Goal: Information Seeking & Learning: Learn about a topic

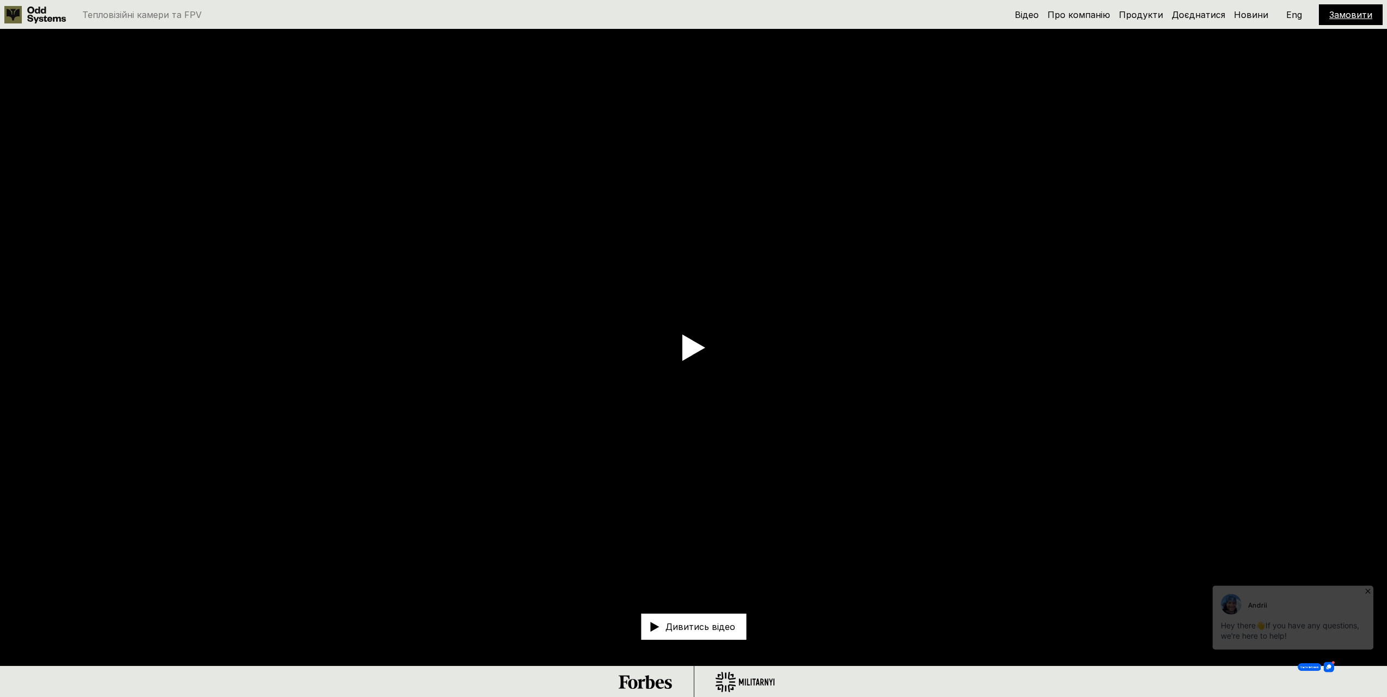
click at [1365, 585] on icon at bounding box center [1367, 586] width 11 height 11
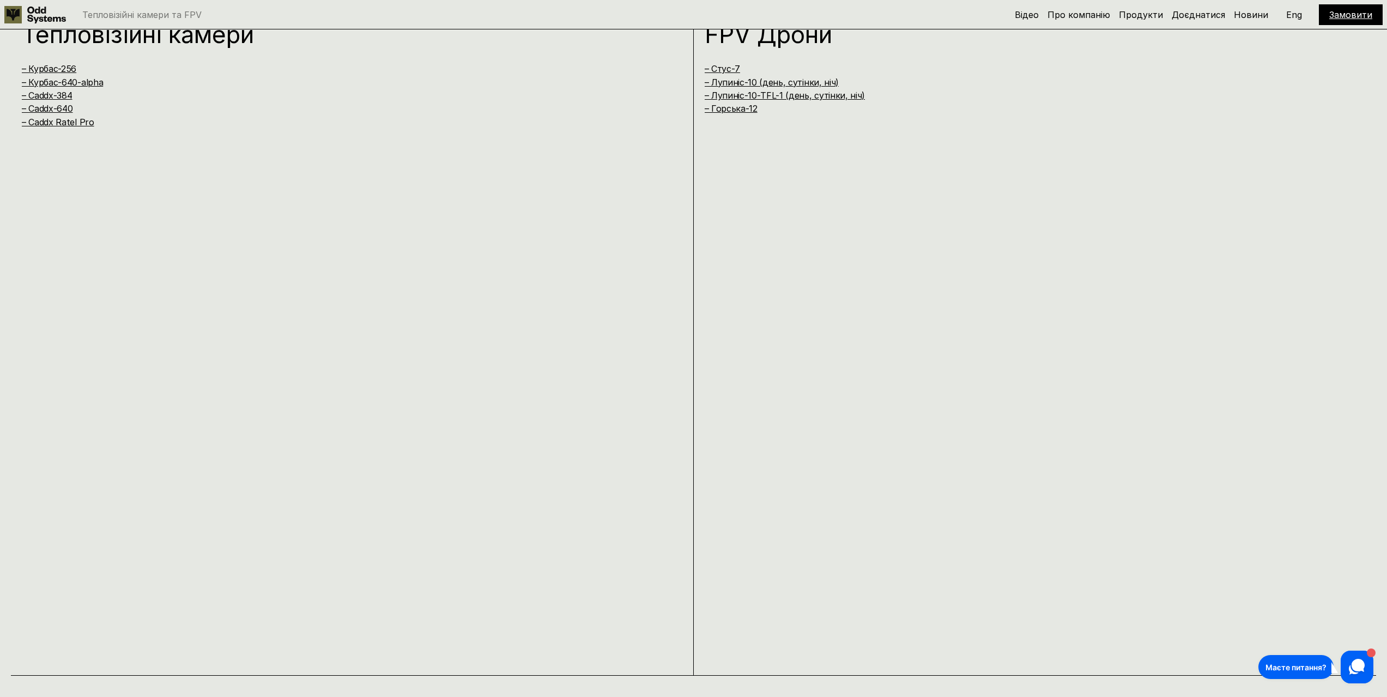
scroll to position [1362, 0]
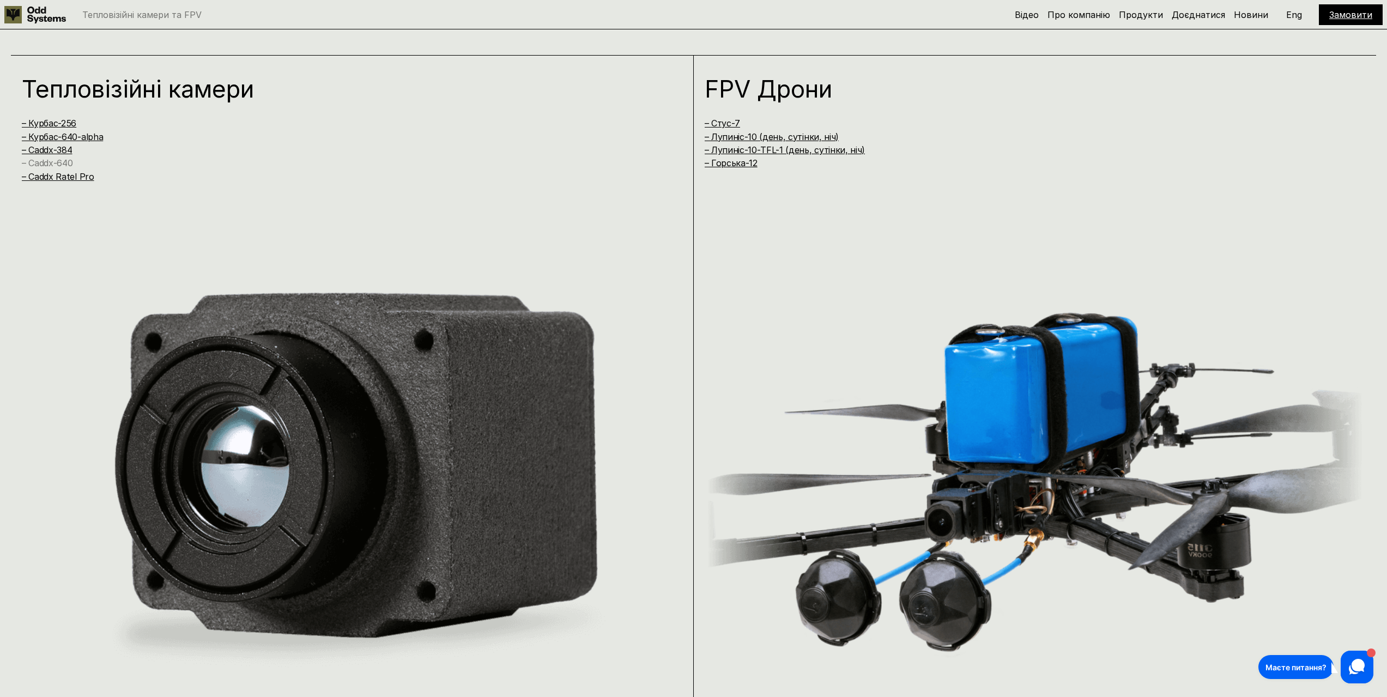
click at [62, 163] on link "– Caddx-640" at bounding box center [47, 162] width 51 height 11
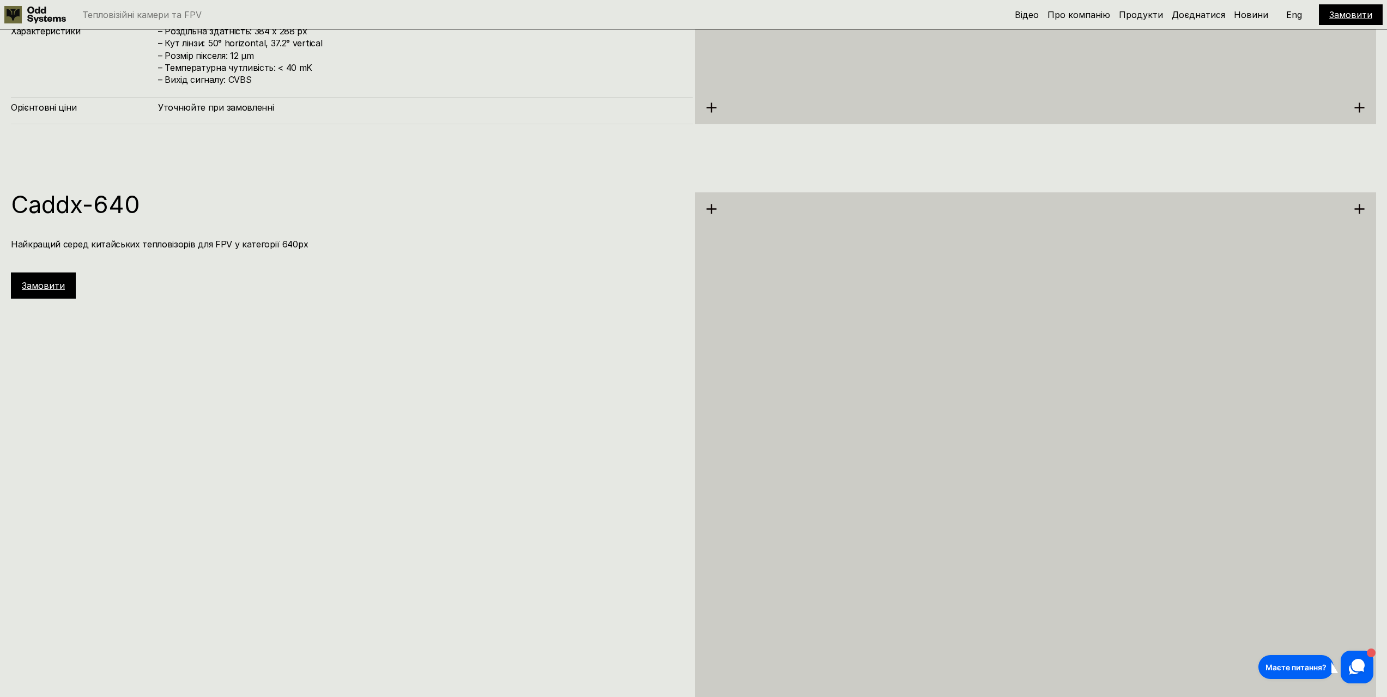
scroll to position [4183, 0]
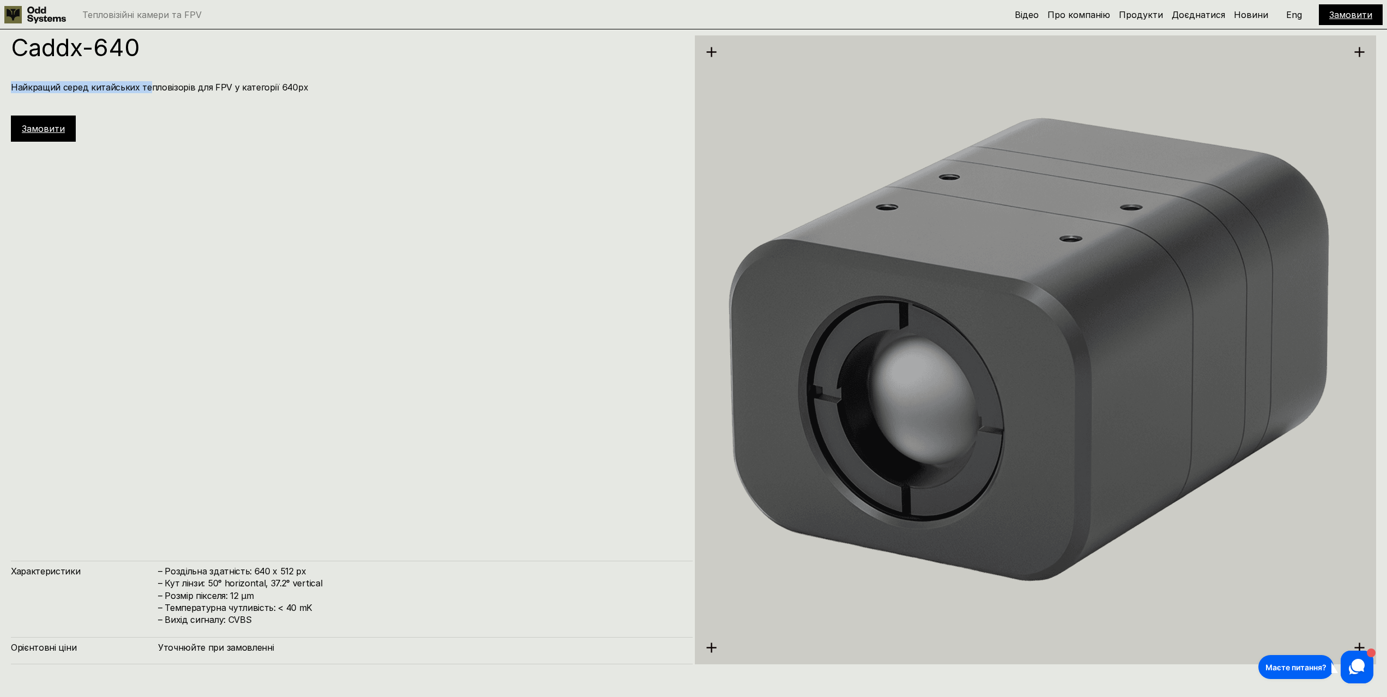
drag, startPoint x: 13, startPoint y: 88, endPoint x: 145, endPoint y: 88, distance: 132.9
click at [145, 88] on h4 "Найкращий серед китайських тепловізорів для FPV у категорії 640px" at bounding box center [346, 87] width 671 height 12
click at [199, 83] on h4 "Найкращий серед китайських тепловізорів для FPV у категорії 640px" at bounding box center [346, 87] width 671 height 12
drag, startPoint x: 208, startPoint y: 83, endPoint x: 144, endPoint y: 88, distance: 63.9
click at [144, 88] on h4 "Найкращий серед китайських тепловізорів для FPV у категорії 640px" at bounding box center [346, 87] width 671 height 12
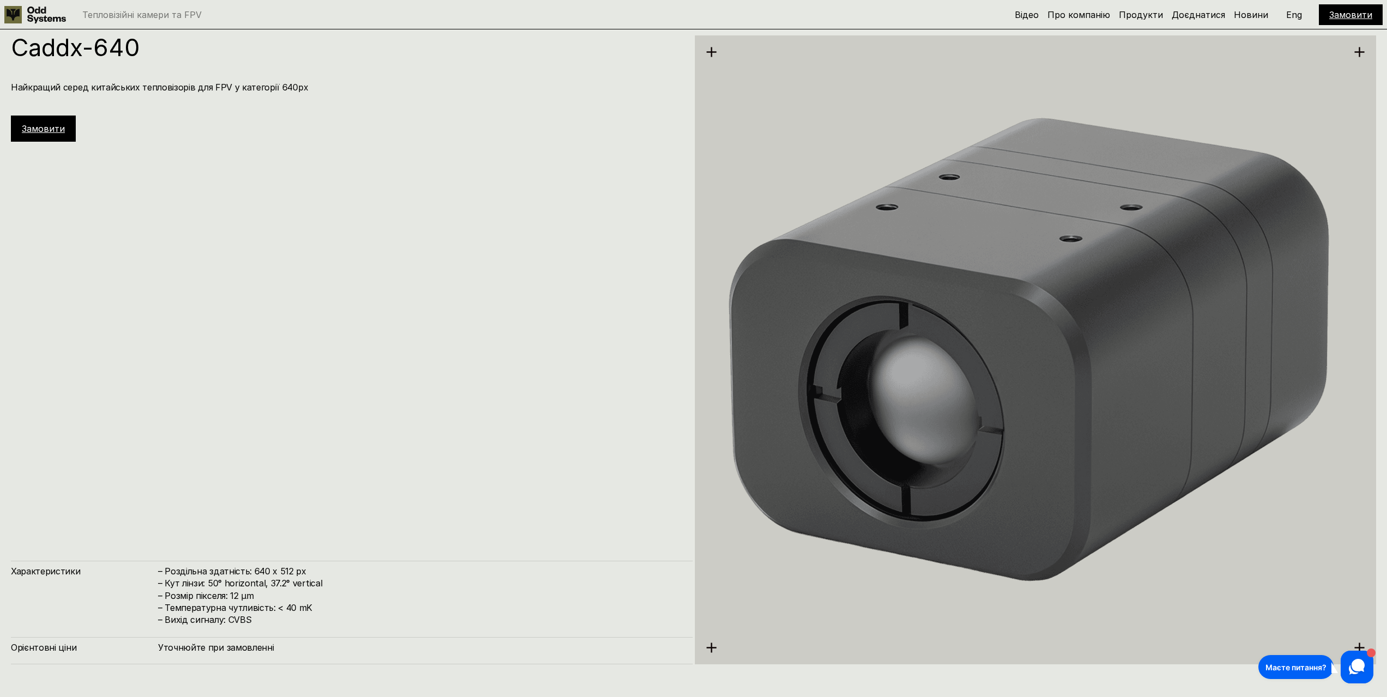
click at [119, 86] on h4 "Найкращий серед китайських тепловізорів для FPV у категорії 640px" at bounding box center [346, 87] width 671 height 12
drag, startPoint x: 59, startPoint y: 91, endPoint x: 105, endPoint y: 89, distance: 45.8
click at [104, 89] on h4 "Найкращий серед китайських тепловізорів для FPV у категорії 640px" at bounding box center [346, 87] width 671 height 12
click at [167, 92] on h4 "Найкращий серед китайських тепловізорів для FPV у категорії 640px" at bounding box center [346, 87] width 671 height 12
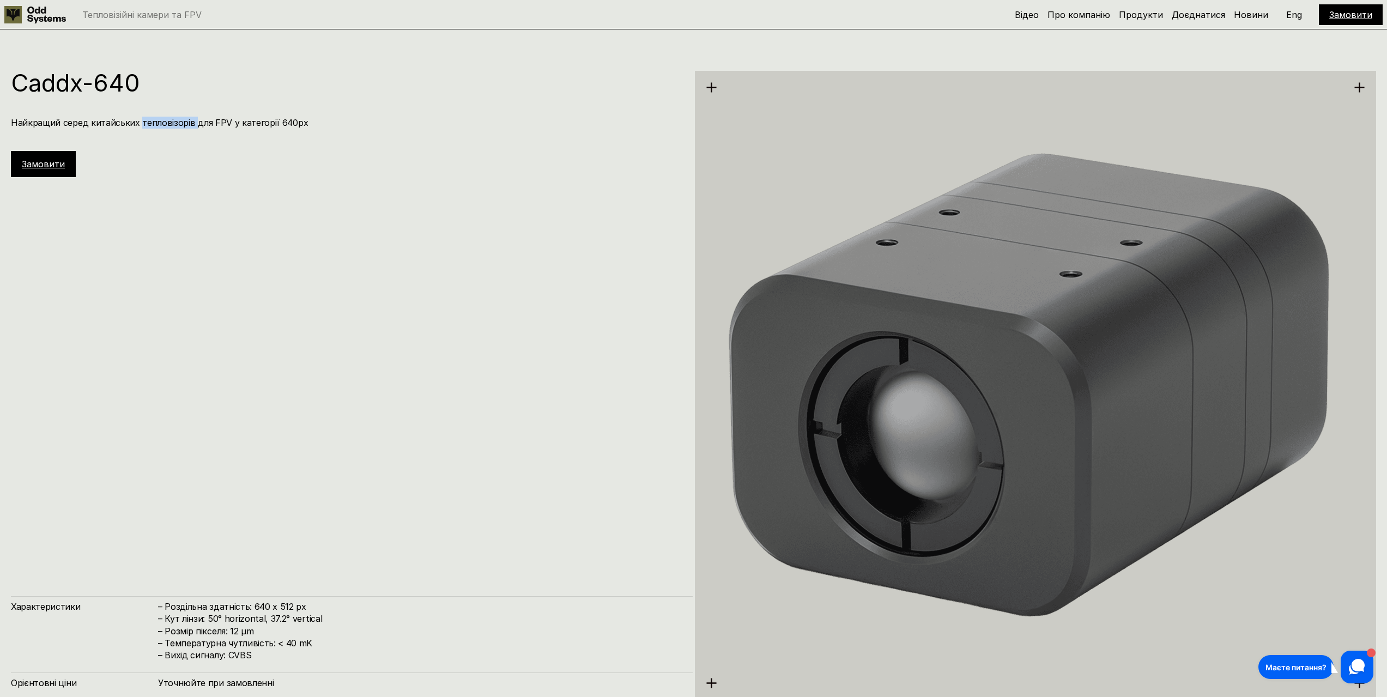
scroll to position [4019, 0]
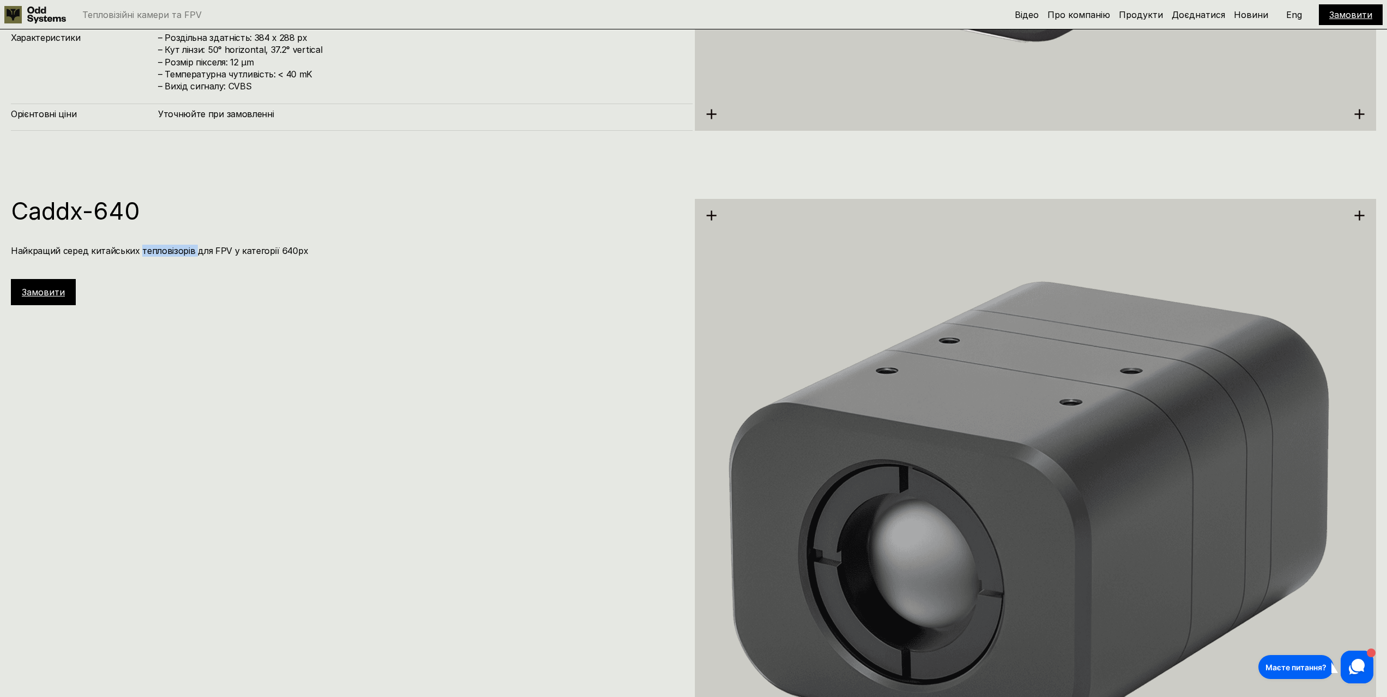
click at [52, 294] on link "Замовити" at bounding box center [43, 292] width 43 height 11
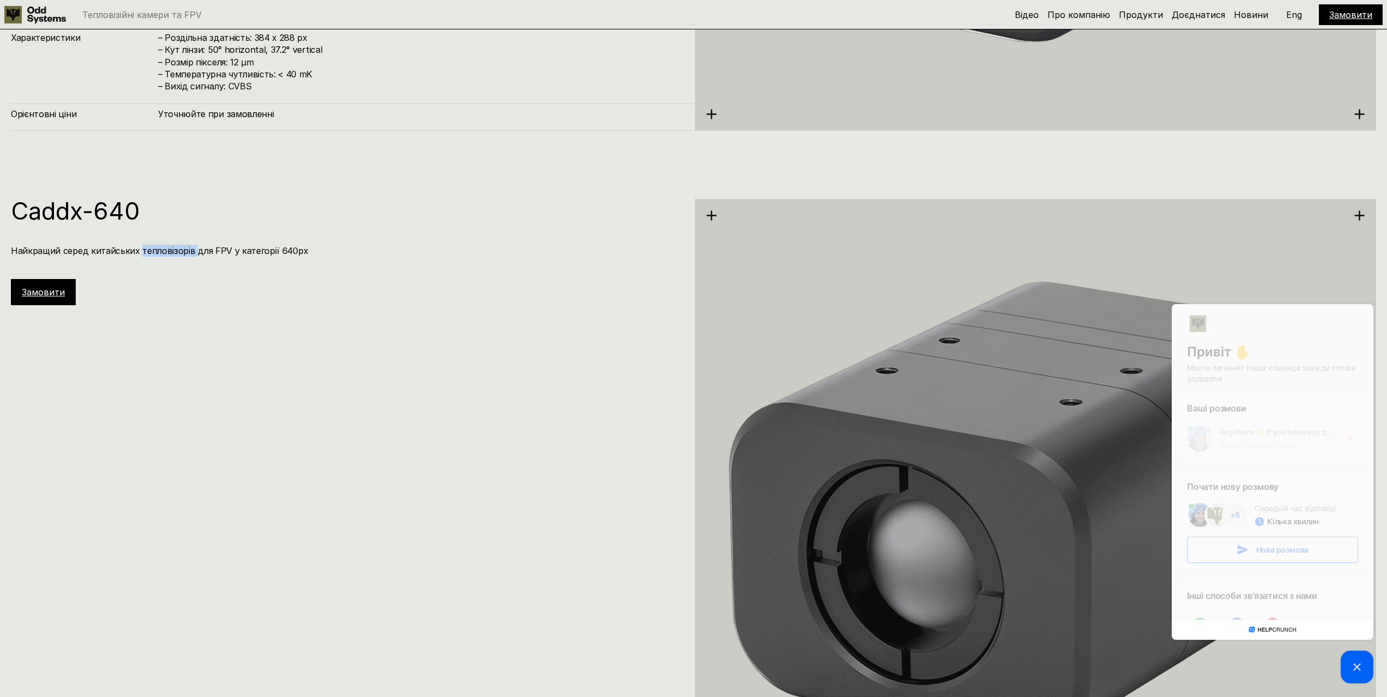
click at [54, 294] on link "Замовити" at bounding box center [43, 292] width 43 height 11
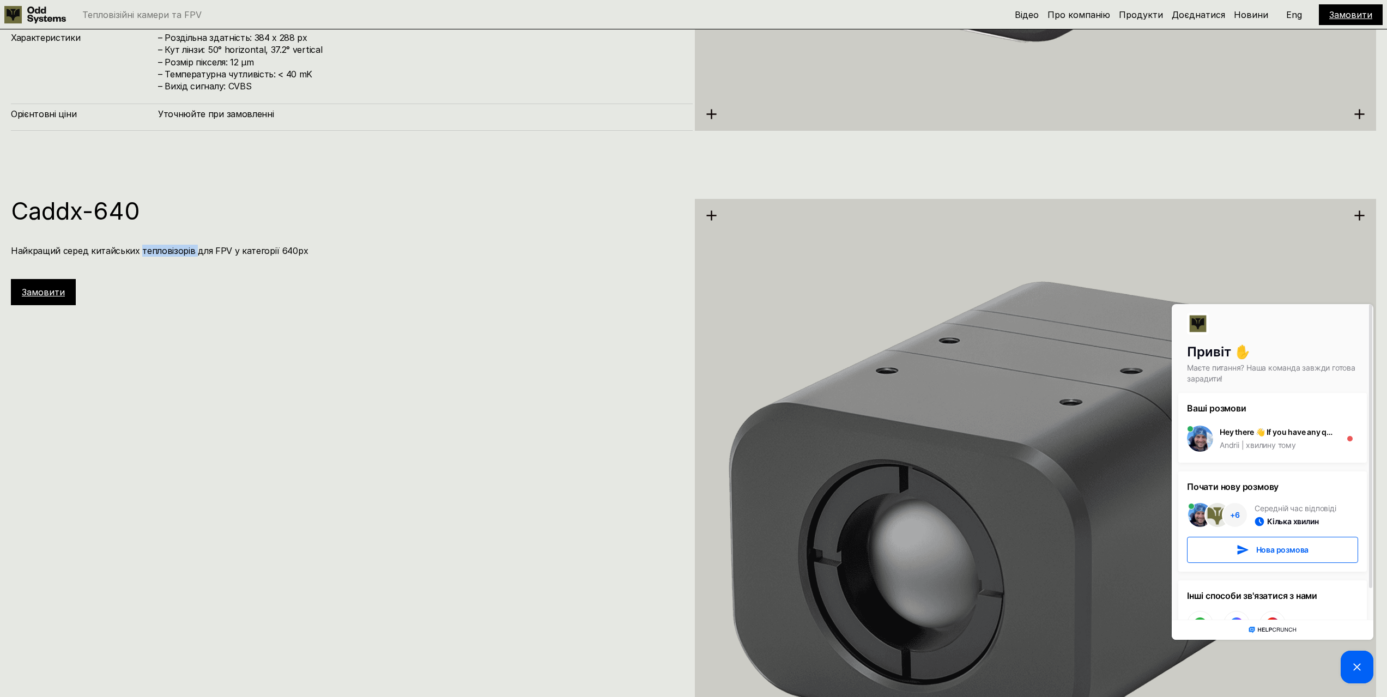
click at [299, 228] on div "Caddx-640 Найкращий серед китайських тепловізорів для FPV у категорії 640px Зам…" at bounding box center [352, 252] width 682 height 106
click at [1350, 665] on picture at bounding box center [1356, 667] width 33 height 33
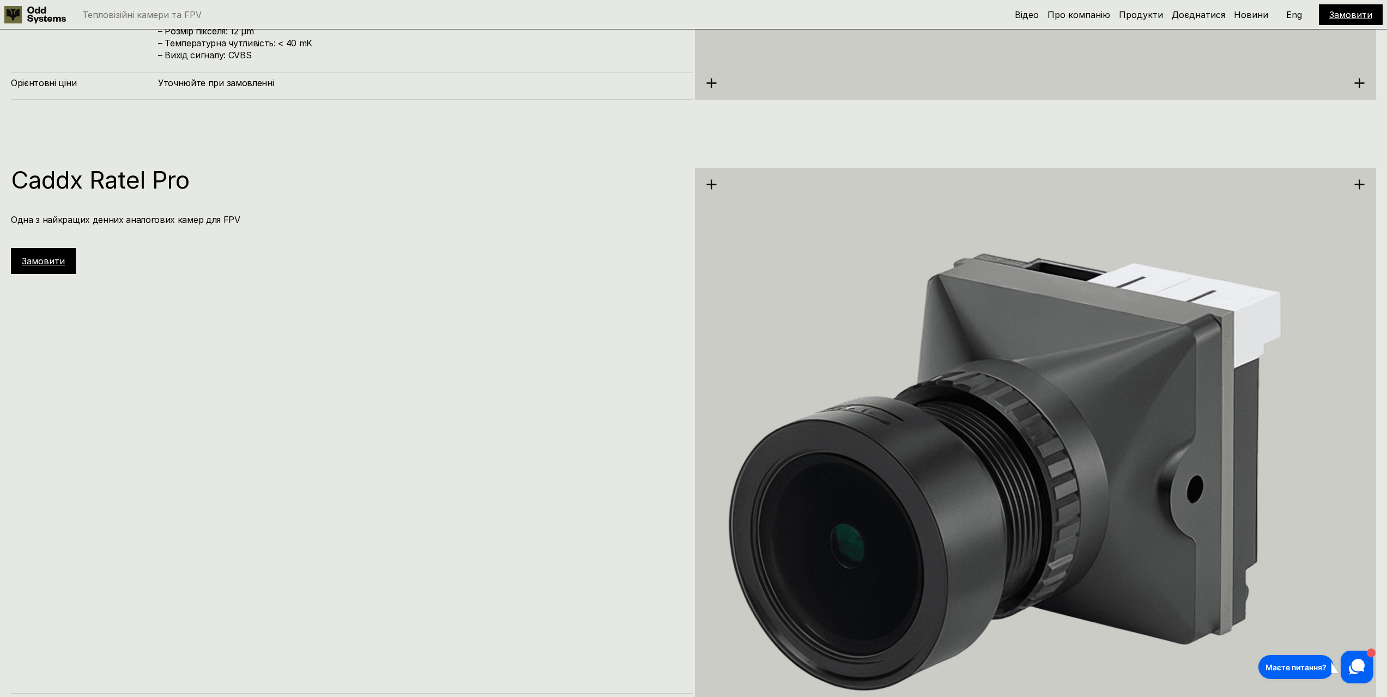
scroll to position [4782, 0]
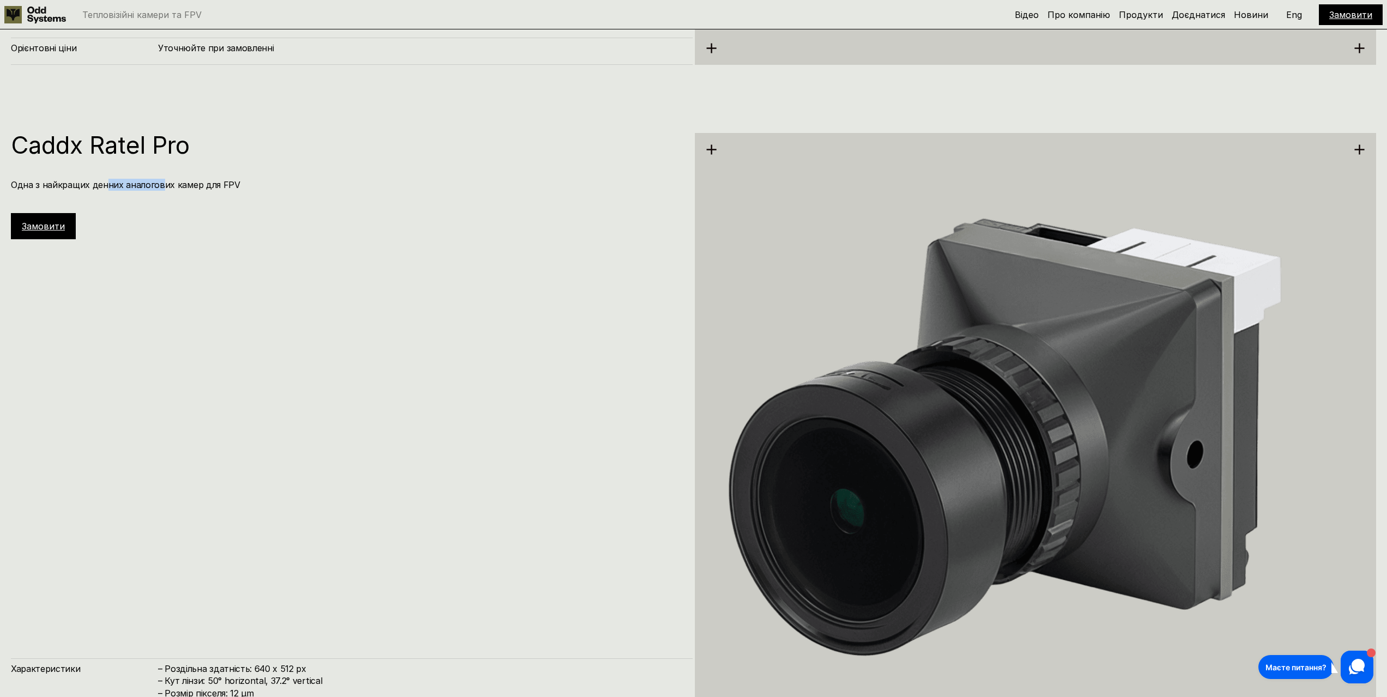
drag, startPoint x: 147, startPoint y: 179, endPoint x: 159, endPoint y: 178, distance: 11.5
click at [158, 178] on div "Caddx Ratel Pro Одна з найкращих денних аналогових камер для FPV Замовити" at bounding box center [352, 186] width 682 height 106
click at [212, 178] on div "Caddx Ratel Pro Одна з найкращих денних аналогових камер для FPV Замовити" at bounding box center [352, 186] width 682 height 106
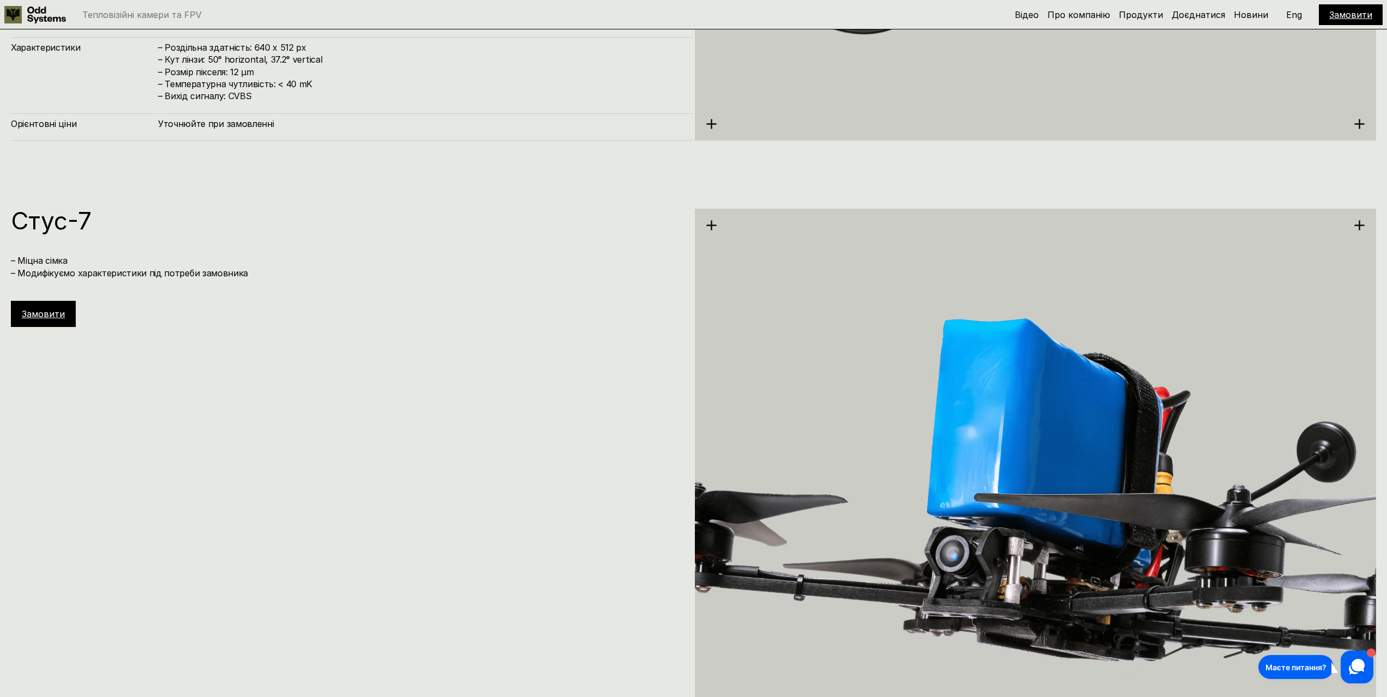
scroll to position [5490, 0]
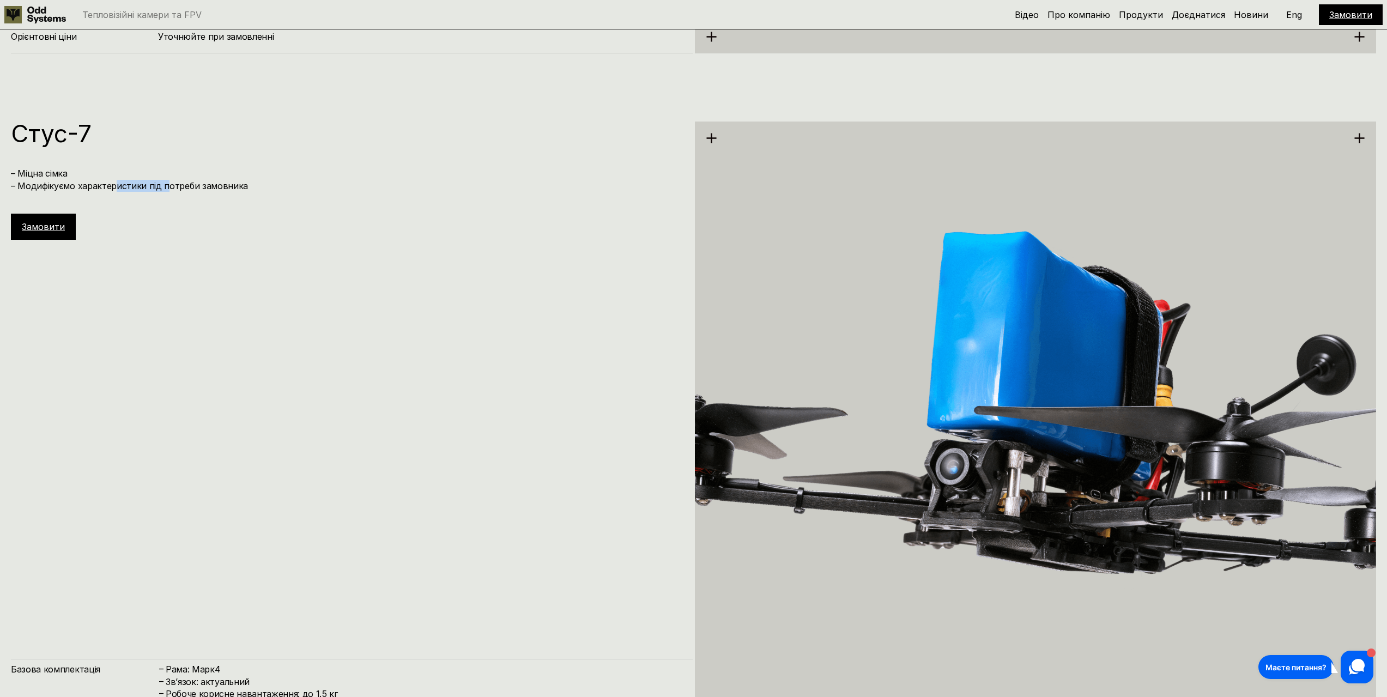
drag, startPoint x: 111, startPoint y: 190, endPoint x: 174, endPoint y: 185, distance: 62.8
click at [169, 186] on h4 "– Міцна сімка – Модифікуємо характеристики під потреби замовника" at bounding box center [346, 179] width 671 height 25
click at [197, 180] on h4 "– Міцна сімка – Модифікуємо характеристики під потреби замовника" at bounding box center [346, 179] width 671 height 25
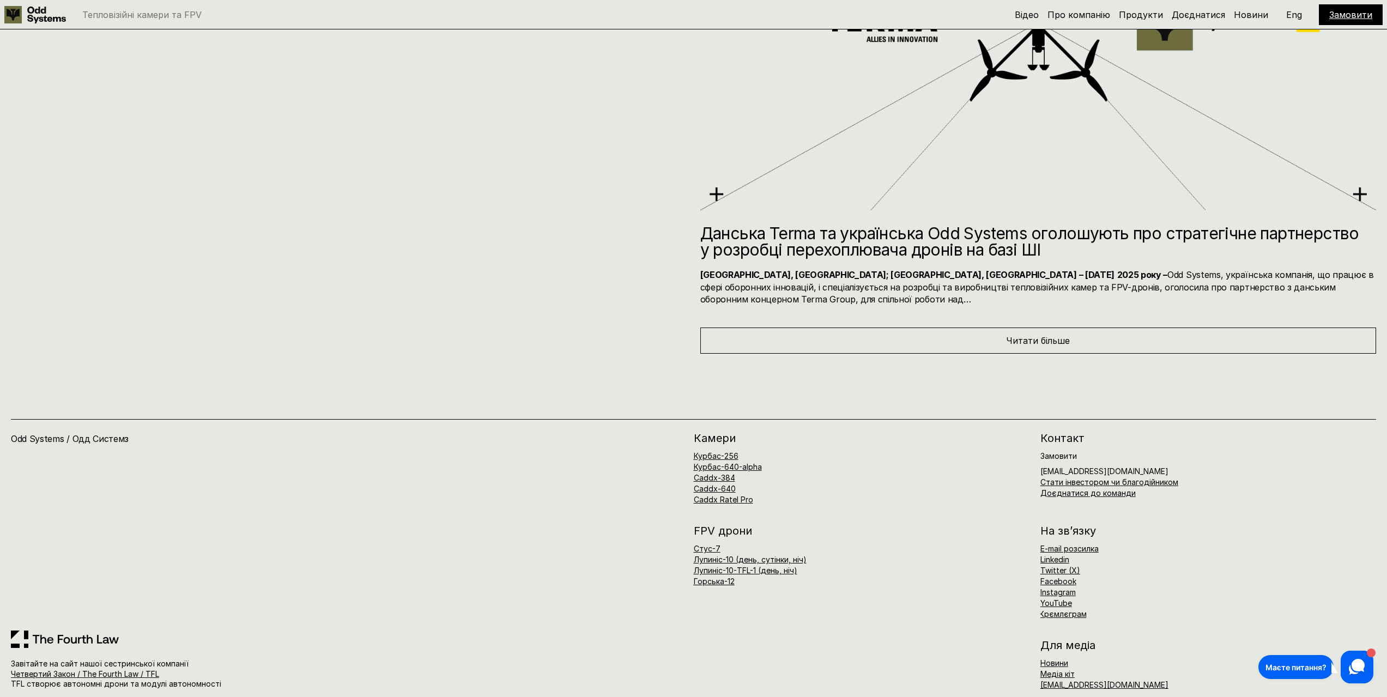
scroll to position [9394, 0]
click at [754, 460] on link "Курбас-640-alpha" at bounding box center [728, 464] width 68 height 9
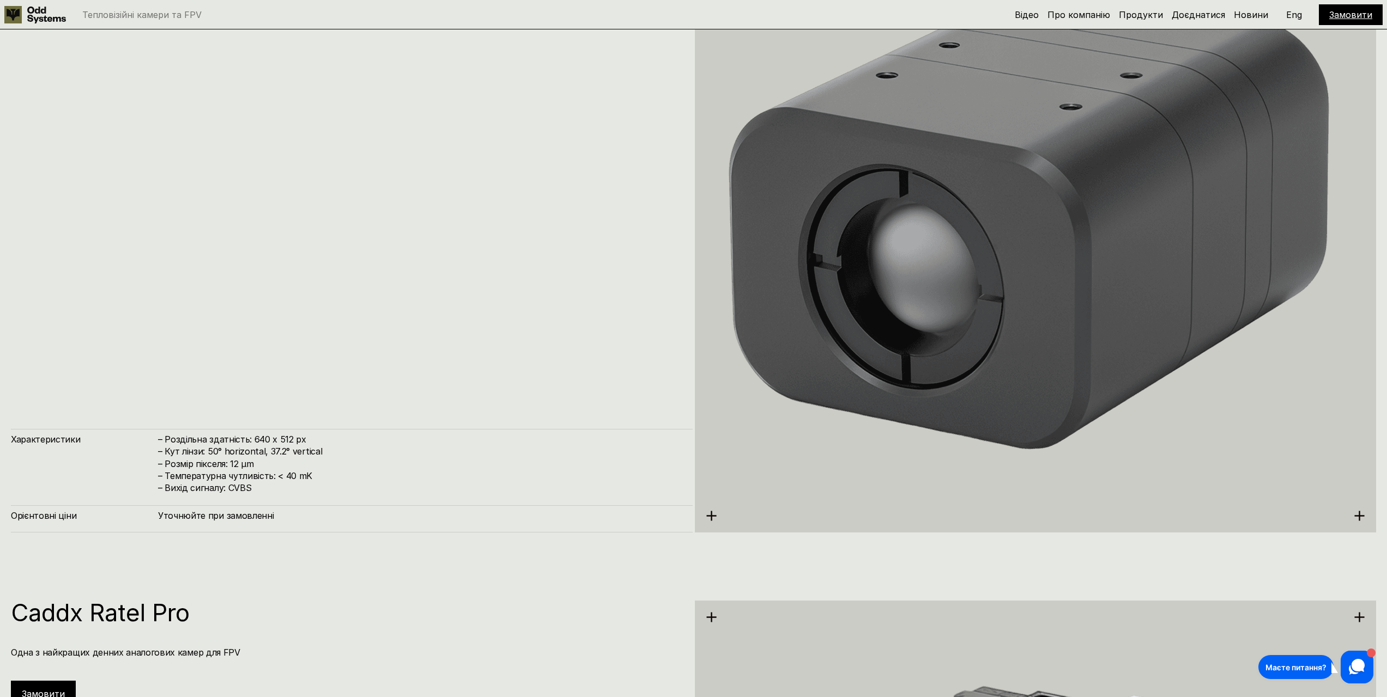
scroll to position [2789, 0]
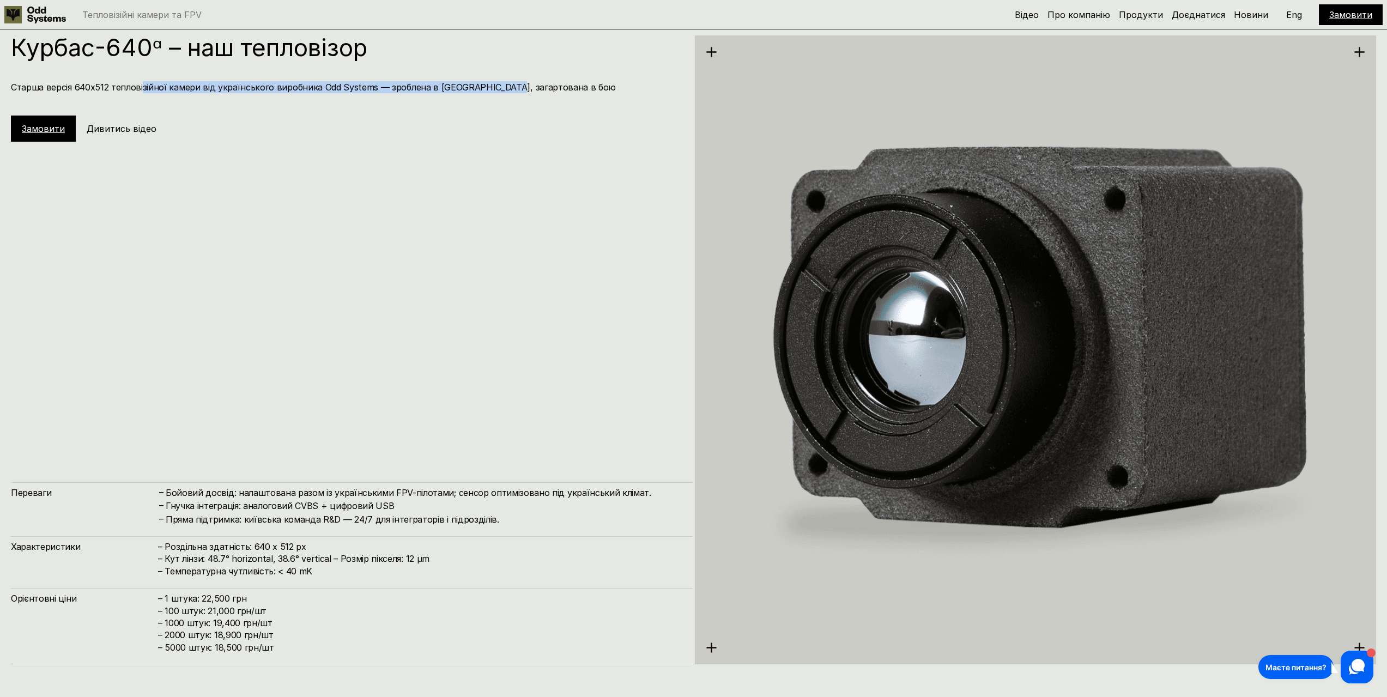
drag, startPoint x: 141, startPoint y: 87, endPoint x: 496, endPoint y: 80, distance: 355.8
click at [497, 80] on div "Курбас-640ᵅ – наш тепловізор Старша версія 640х512 тепловізійної камери від укр…" at bounding box center [352, 88] width 682 height 106
click at [465, 82] on h4 "Старша версія 640х512 тепловізійної камери від українського виробника Odd Syste…" at bounding box center [346, 87] width 671 height 12
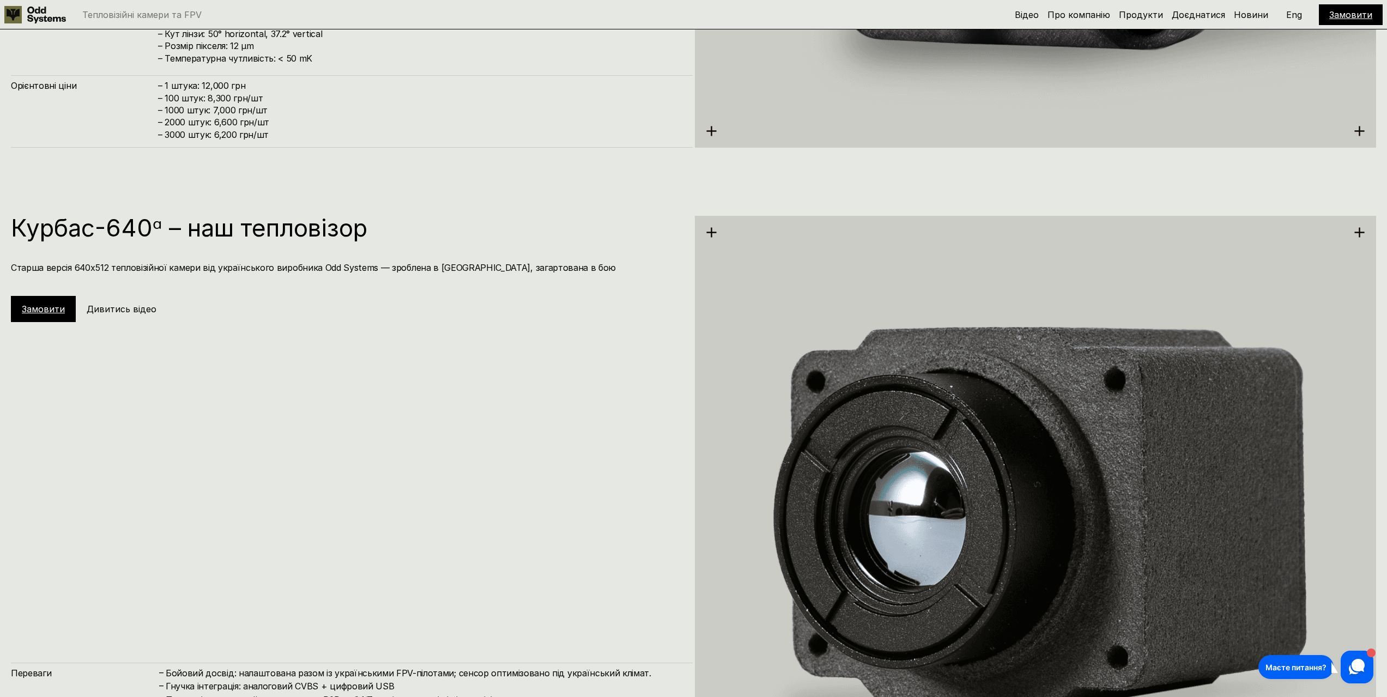
scroll to position [2571, 0]
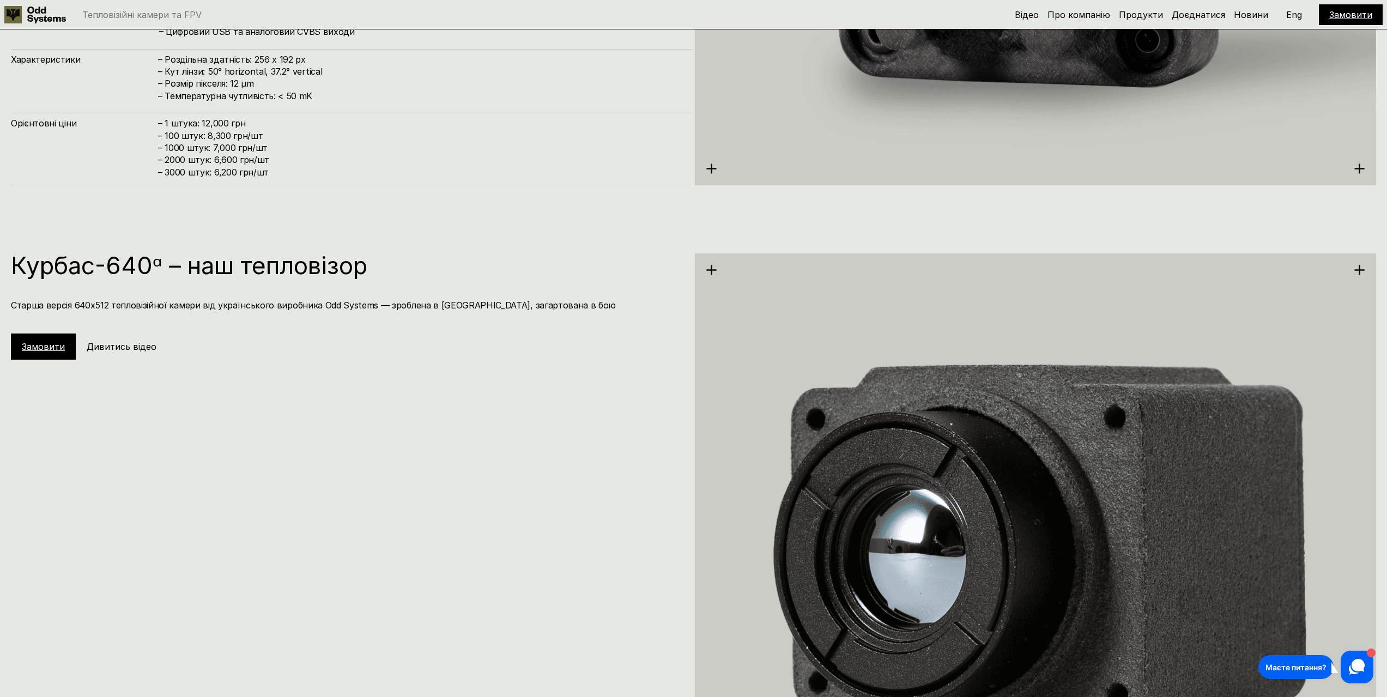
click at [127, 343] on h5 "Дивитись відео" at bounding box center [122, 347] width 70 height 12
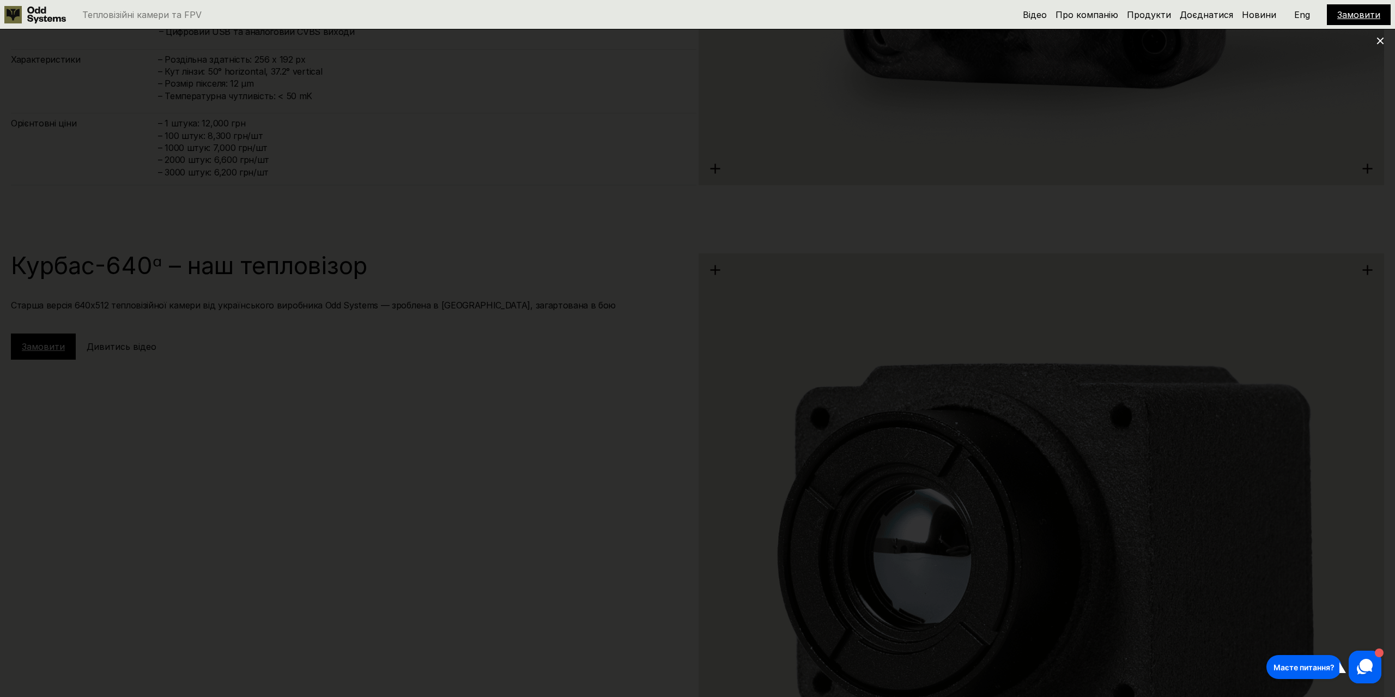
click at [1337, 140] on div at bounding box center [697, 348] width 1395 height 697
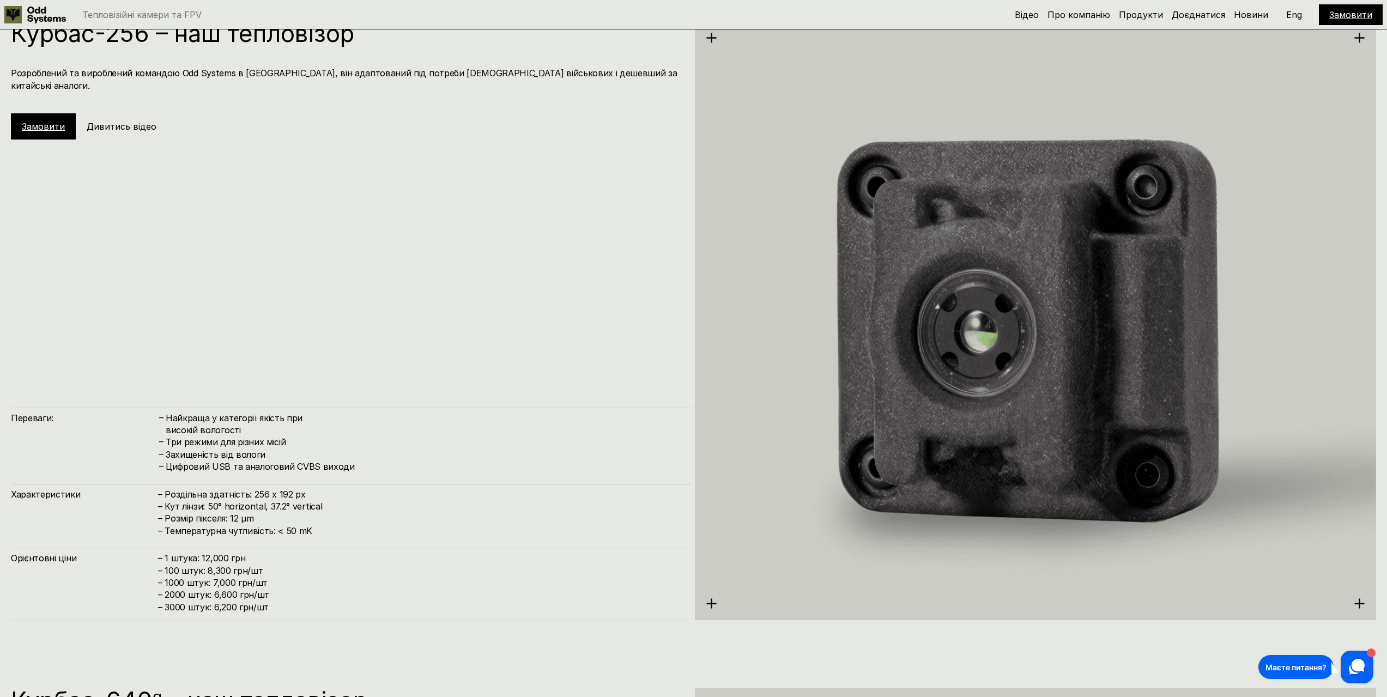
scroll to position [2135, 0]
